Goal: Task Accomplishment & Management: Manage account settings

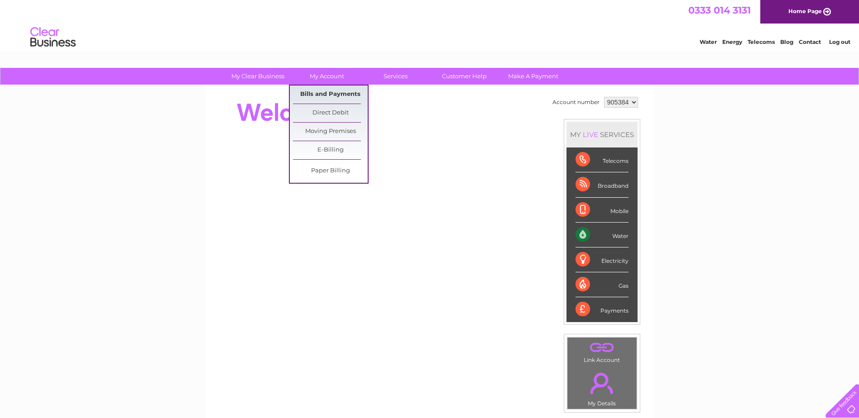
click at [325, 93] on link "Bills and Payments" at bounding box center [330, 95] width 75 height 18
